Goal: Information Seeking & Learning: Learn about a topic

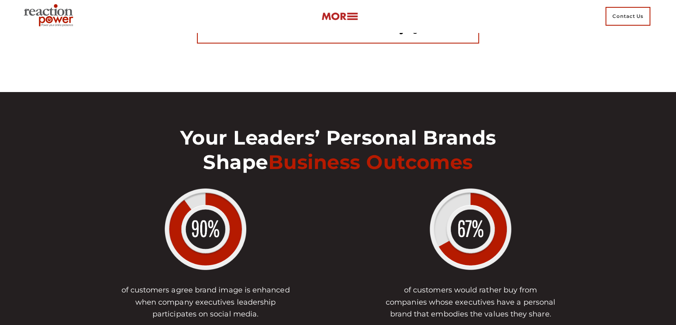
scroll to position [2564, 0]
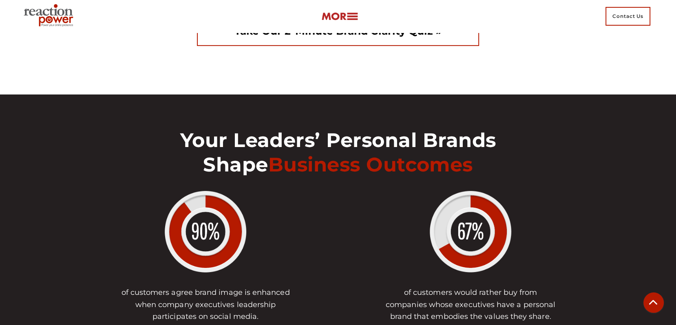
click at [322, 46] on link "Take our 2-minute Brand Clarity Quiz »" at bounding box center [338, 31] width 282 height 30
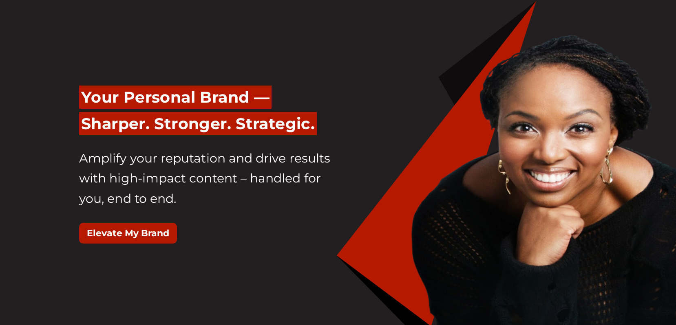
scroll to position [7, 0]
